Goal: Task Accomplishment & Management: Use online tool/utility

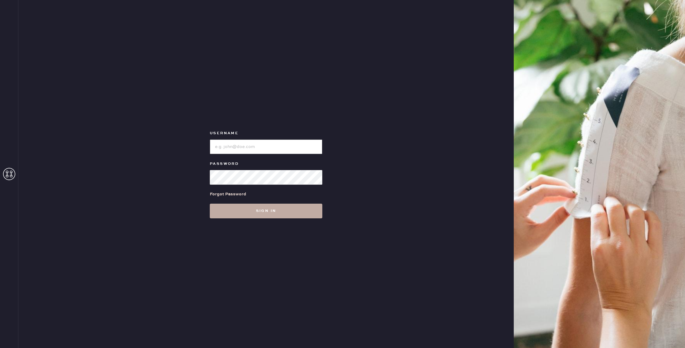
type input "reformationnorthpark"
click at [263, 215] on button "Sign in" at bounding box center [266, 211] width 112 height 15
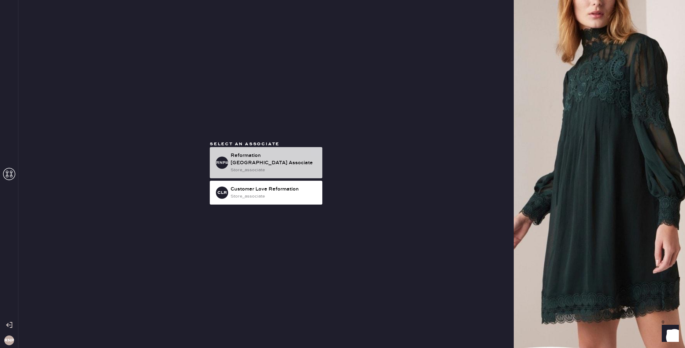
click at [264, 160] on div "Reformation [GEOGRAPHIC_DATA] Associate" at bounding box center [273, 159] width 87 height 15
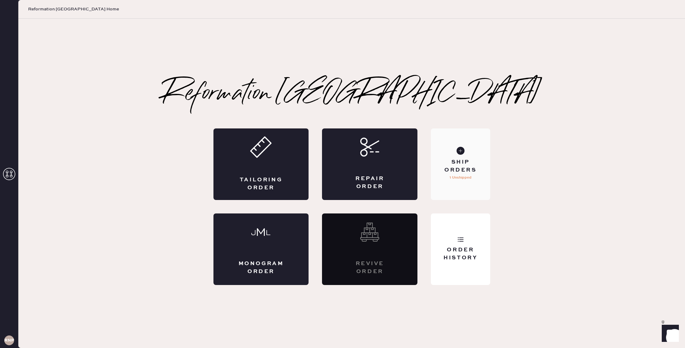
click at [483, 159] on div "Ship Orders" at bounding box center [459, 165] width 49 height 15
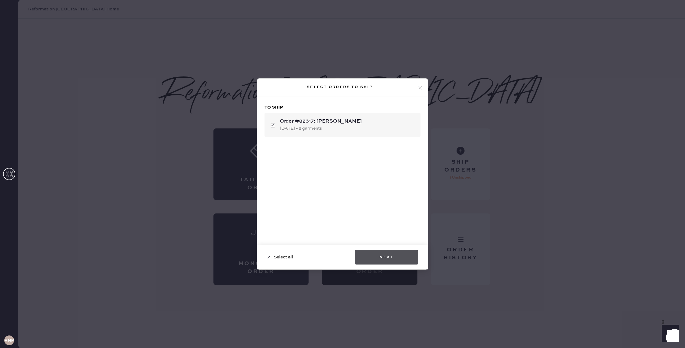
click at [401, 253] on button "Next" at bounding box center [386, 257] width 63 height 15
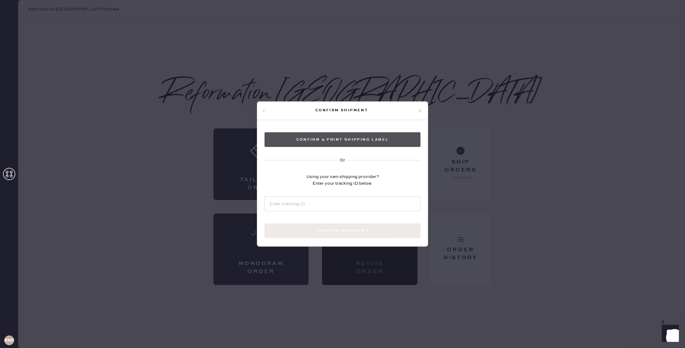
click at [336, 140] on button "Confirm & Print shipping label" at bounding box center [342, 139] width 156 height 15
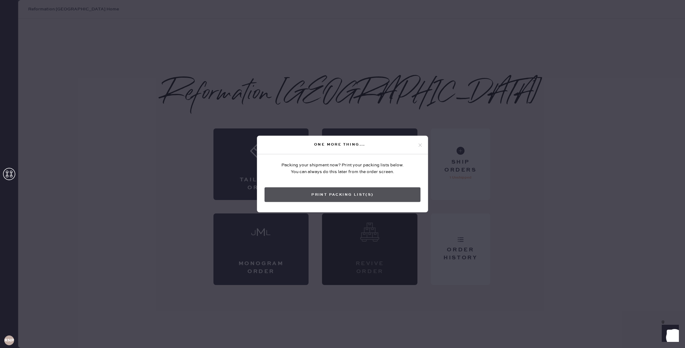
click at [361, 195] on button "Print Packing List(s)" at bounding box center [342, 194] width 156 height 15
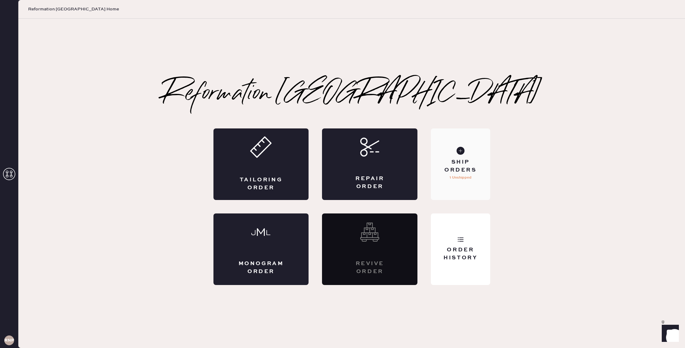
click at [457, 185] on div "Ship Orders 1 Unshipped" at bounding box center [460, 164] width 59 height 72
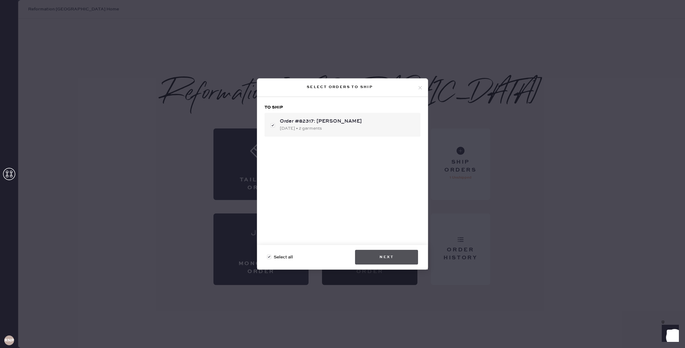
click at [389, 255] on button "Next" at bounding box center [386, 257] width 63 height 15
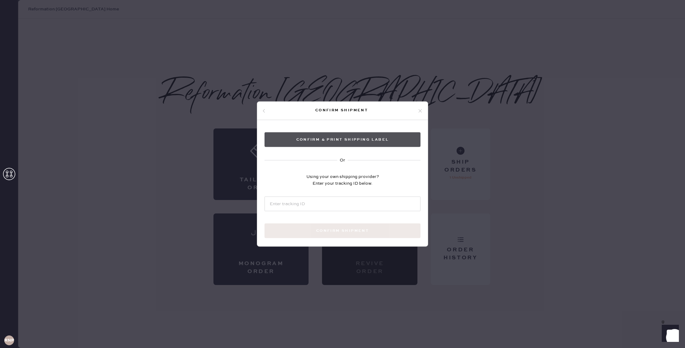
click at [359, 143] on button "Confirm & Print shipping label" at bounding box center [342, 139] width 156 height 15
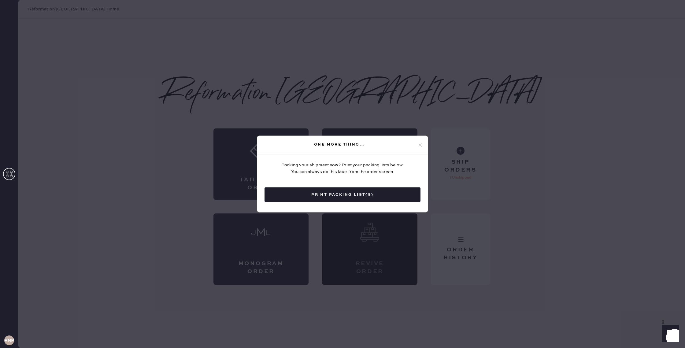
click at [355, 194] on button "Print Packing List(s)" at bounding box center [342, 194] width 156 height 15
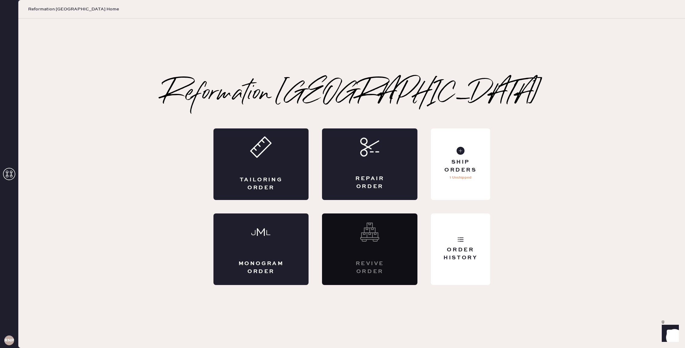
click at [482, 200] on div "Tailoring Order Repair Order Monogram Order Revive order Order History Ship Ord…" at bounding box center [351, 206] width 277 height 156
click at [476, 193] on div "Ship Orders 1 Unshipped" at bounding box center [460, 164] width 59 height 72
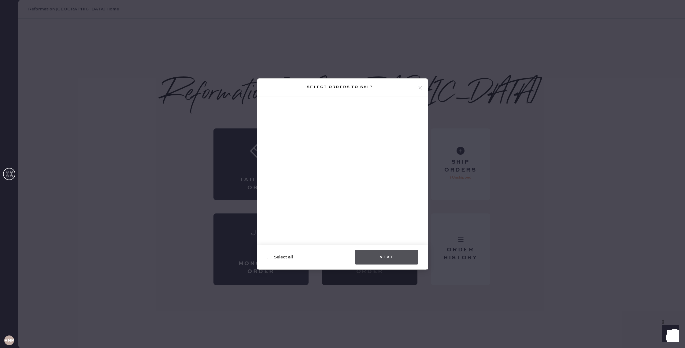
click at [403, 255] on button "Next" at bounding box center [386, 257] width 63 height 15
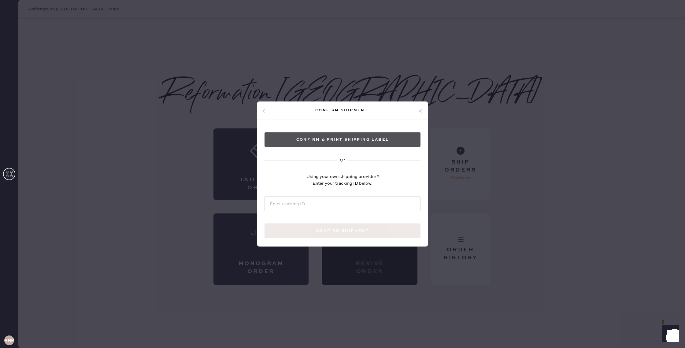
drag, startPoint x: 325, startPoint y: 137, endPoint x: 330, endPoint y: 144, distance: 8.7
click at [325, 137] on button "Confirm & Print shipping label" at bounding box center [342, 139] width 156 height 15
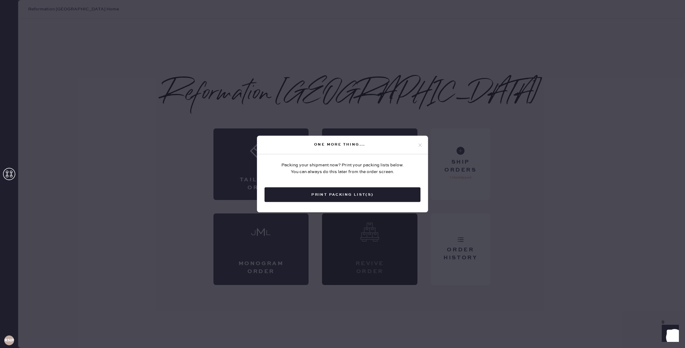
click at [321, 193] on button "Print Packing List(s)" at bounding box center [342, 194] width 156 height 15
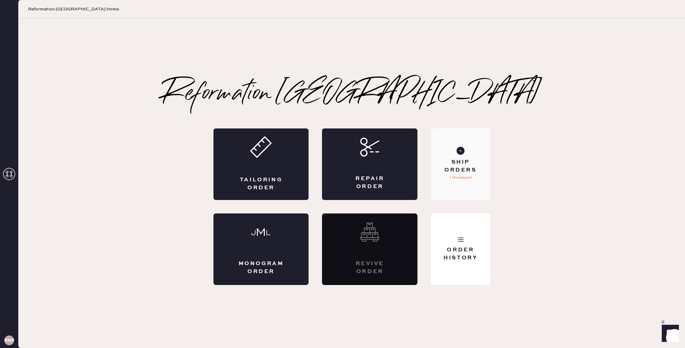
click at [471, 167] on div "Ship Orders" at bounding box center [459, 165] width 49 height 15
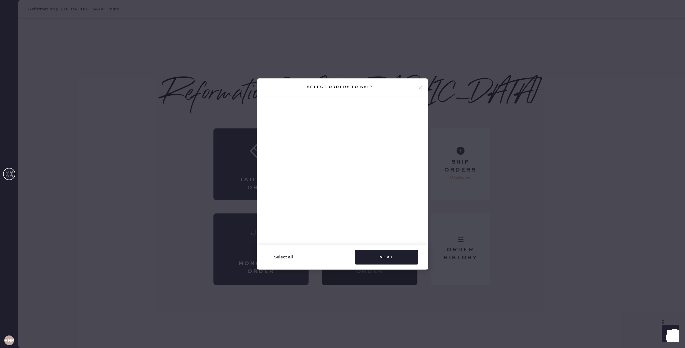
click at [419, 87] on use at bounding box center [419, 87] width 3 height 3
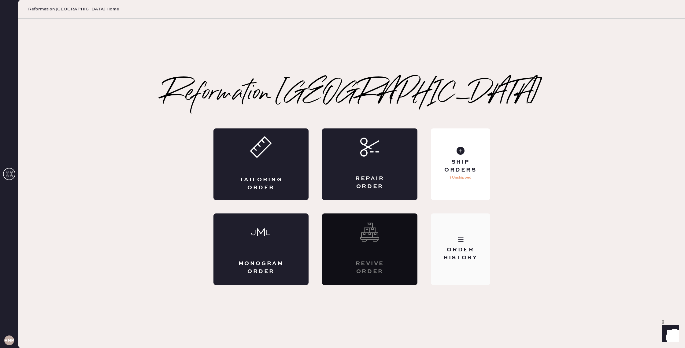
click at [468, 229] on div "Order History" at bounding box center [460, 249] width 59 height 72
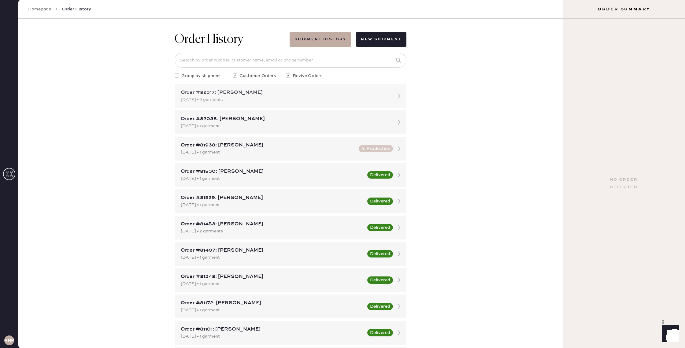
click at [267, 93] on div "Order #82317: [PERSON_NAME]" at bounding box center [285, 92] width 208 height 7
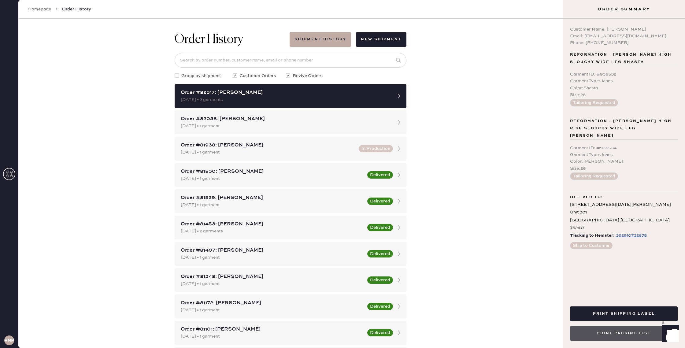
click at [625, 332] on button "Print Packing List" at bounding box center [624, 333] width 108 height 15
click at [621, 330] on button "Print Packing List" at bounding box center [624, 333] width 108 height 15
